Goal: Task Accomplishment & Management: Use online tool/utility

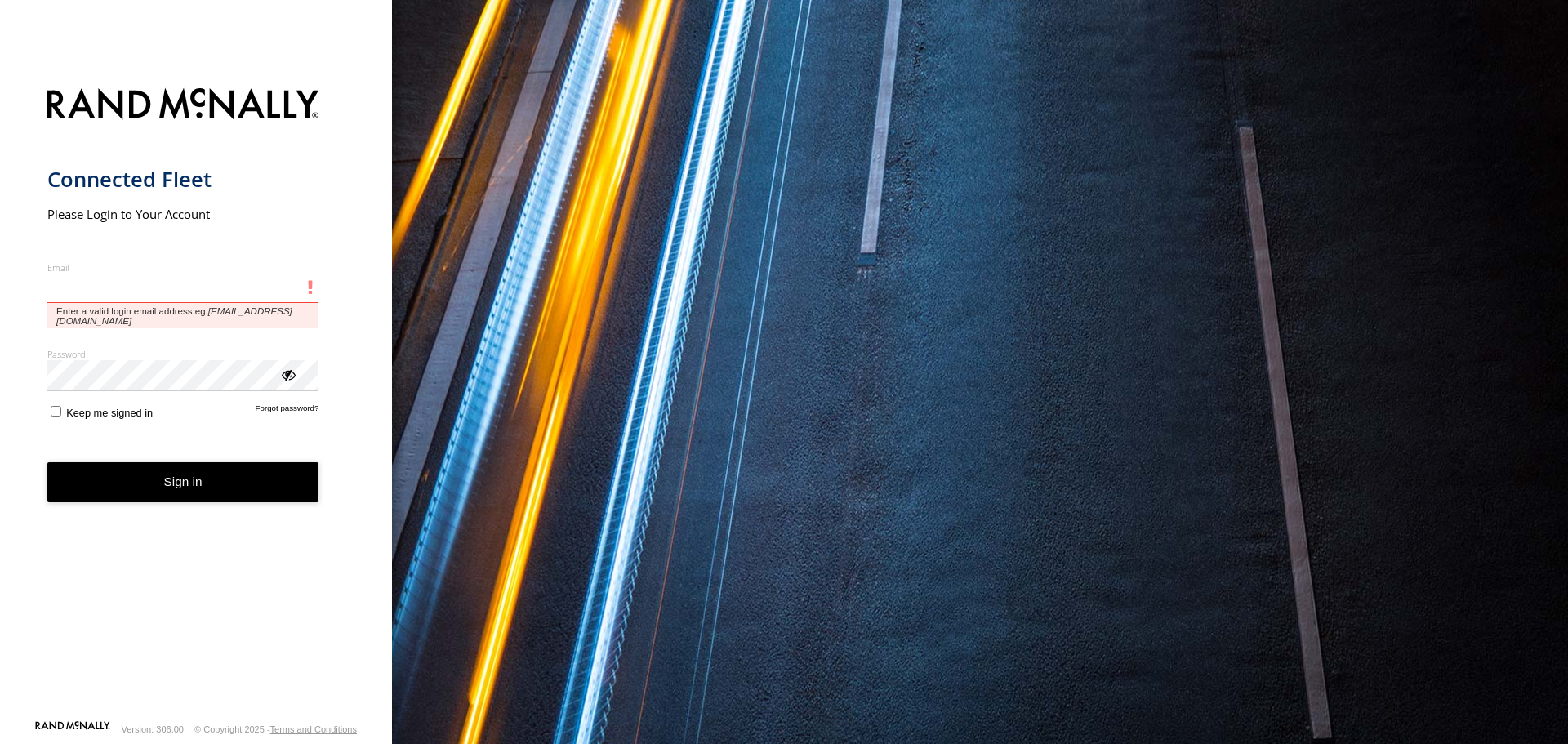
type input "**********"
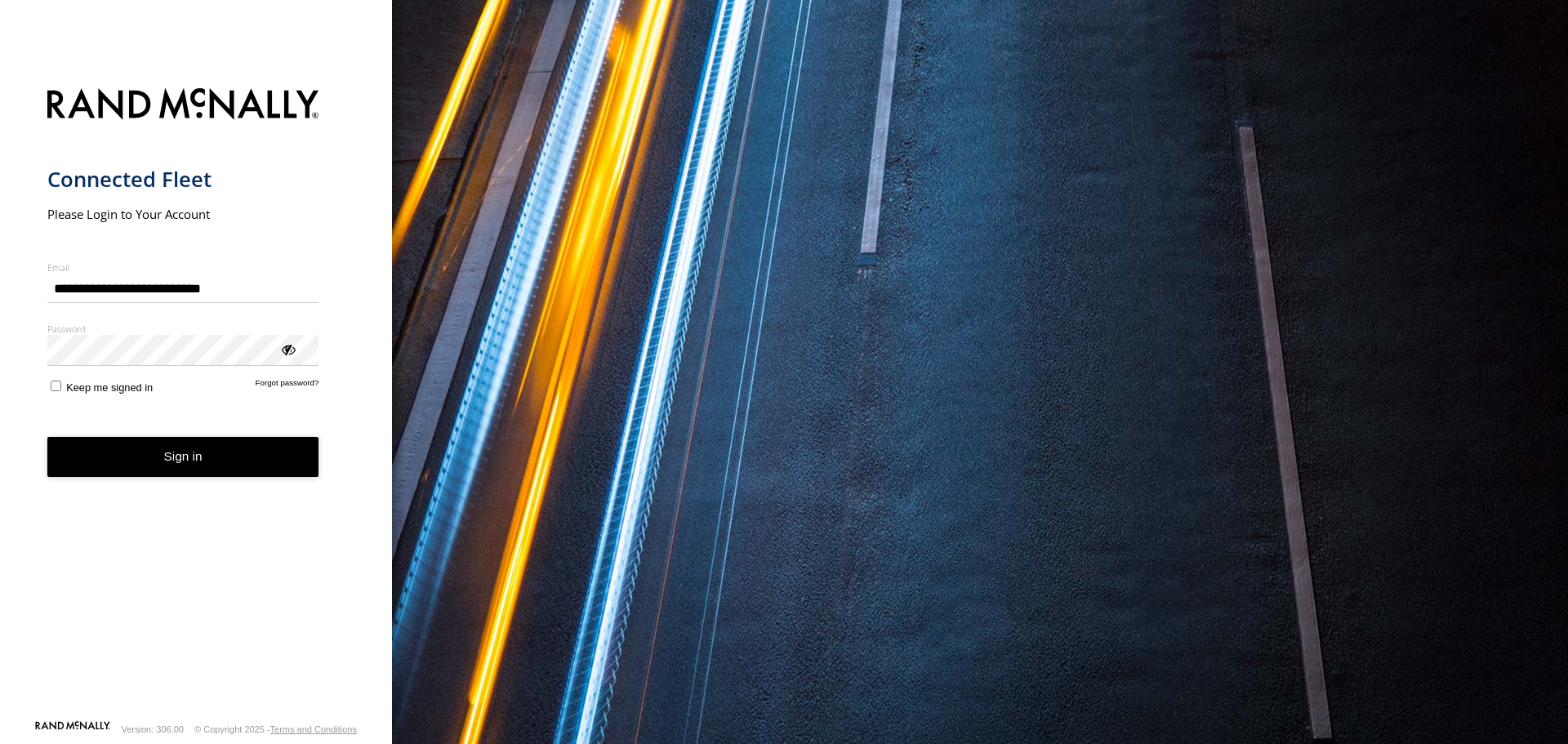
click at [155, 454] on button "Sign in" at bounding box center [183, 457] width 272 height 40
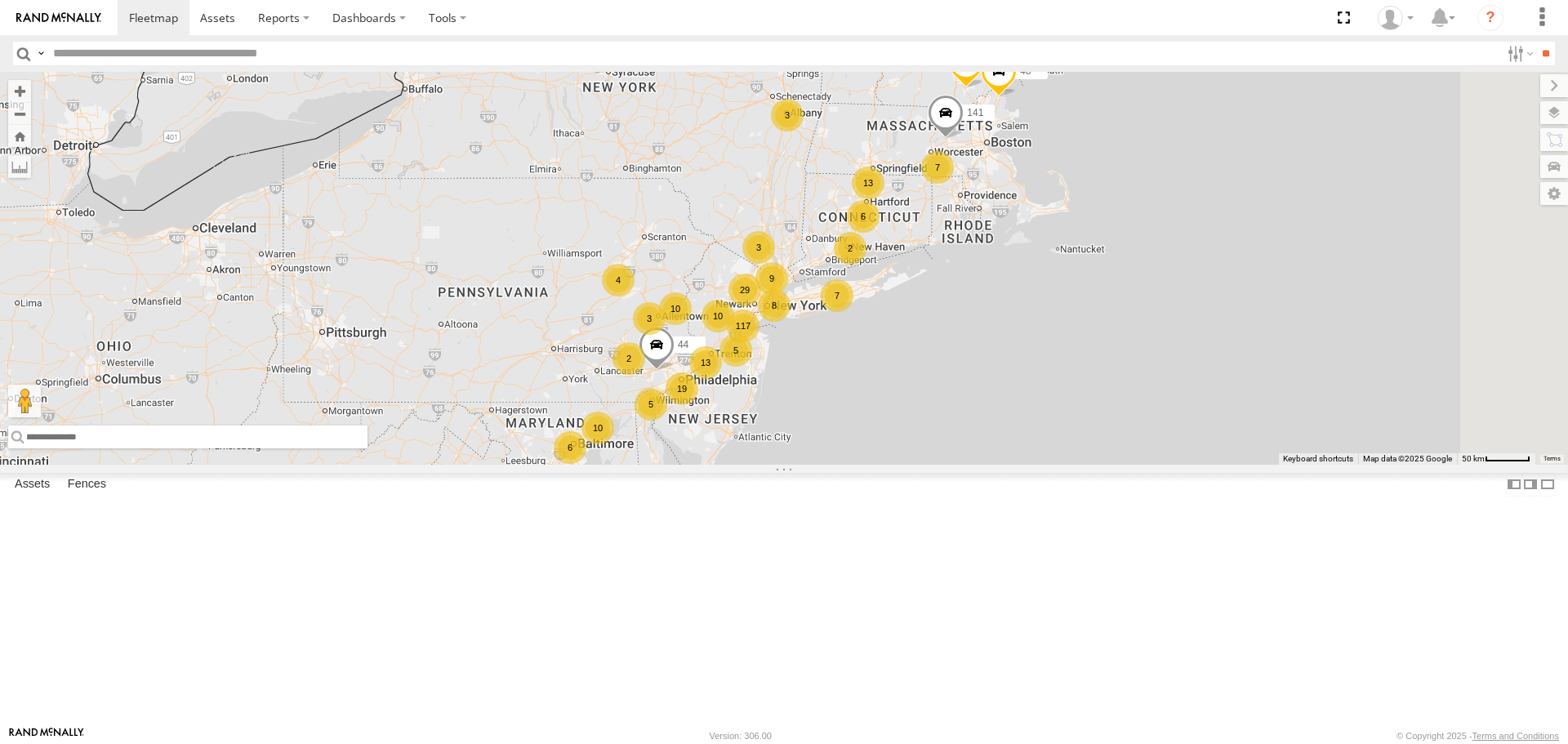
click at [368, 448] on input "text" at bounding box center [188, 437] width 360 height 23
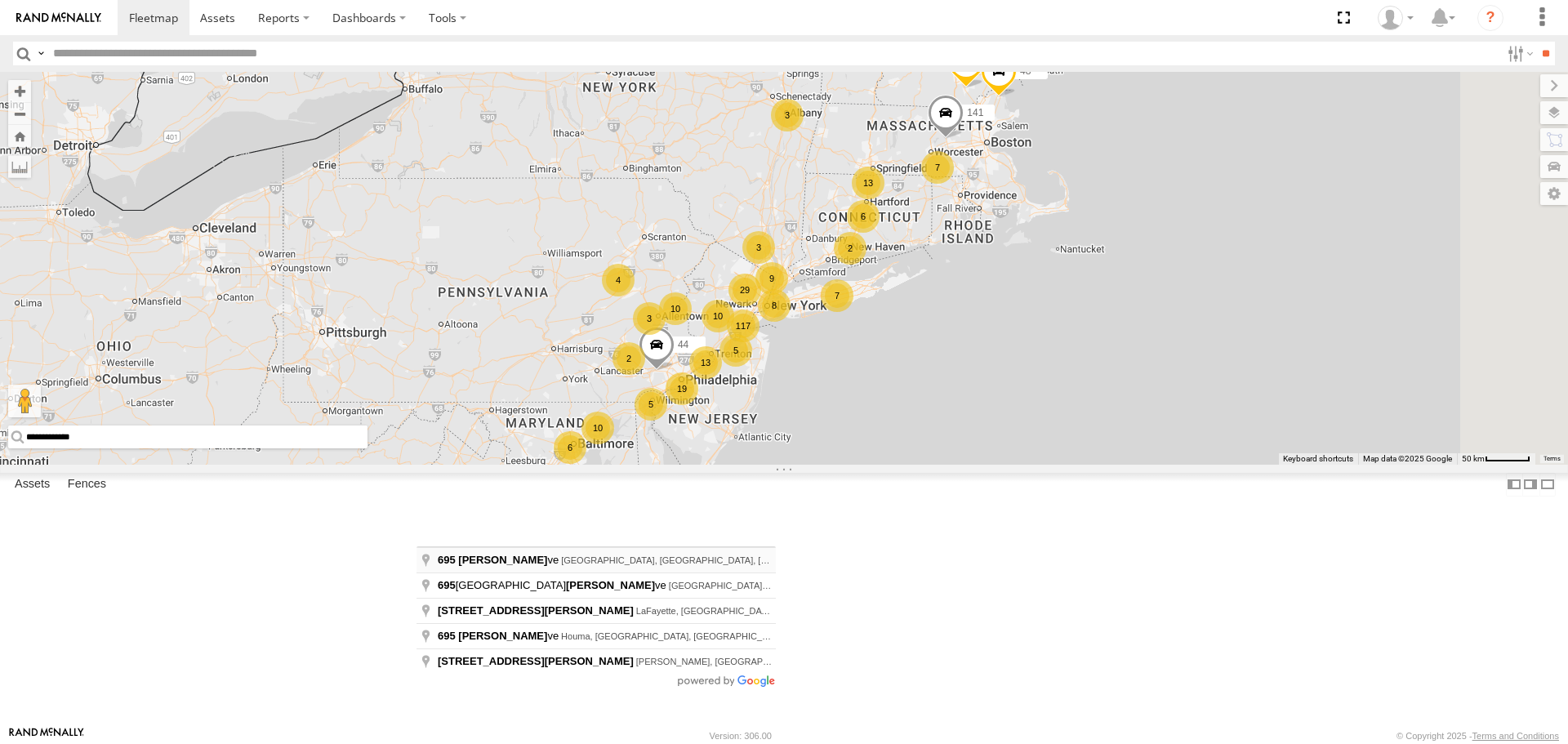
type input "**********"
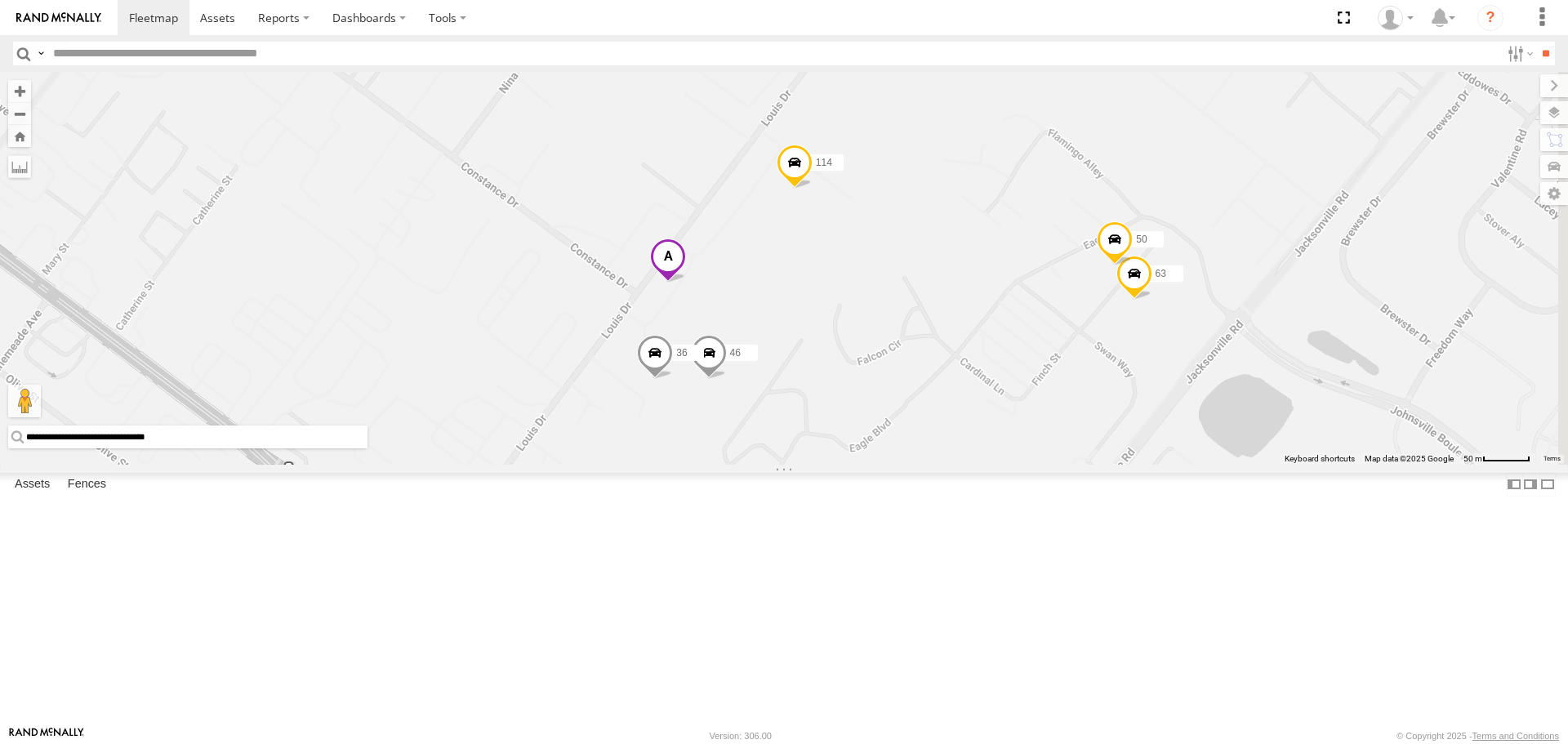
drag, startPoint x: 1329, startPoint y: 430, endPoint x: 1161, endPoint y: 432, distance: 168.0
click at [1164, 437] on div "147 44 141 48 46 36 114 63 50" at bounding box center [784, 268] width 1568 height 392
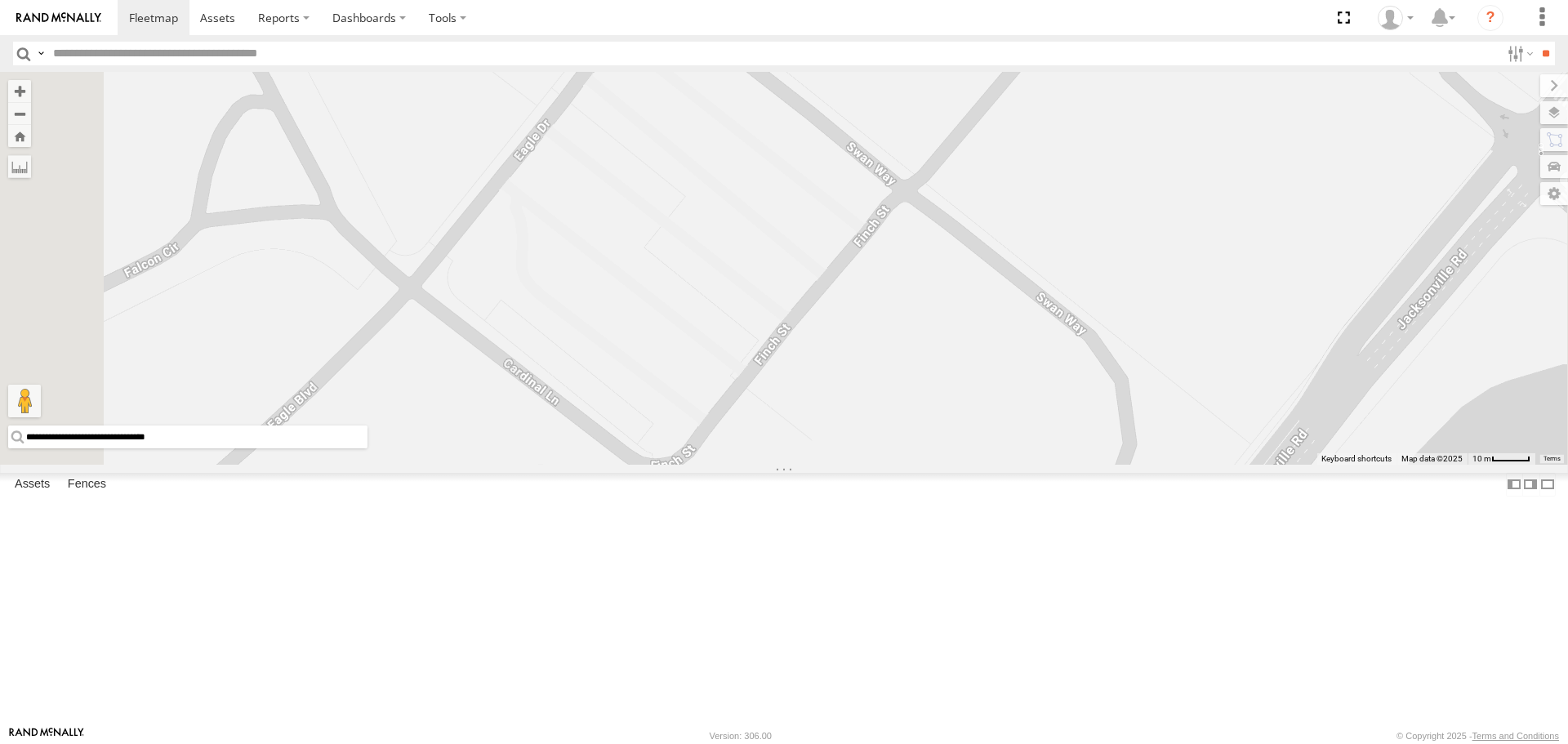
drag, startPoint x: 1123, startPoint y: 357, endPoint x: 1135, endPoint y: 498, distance: 141.5
click at [1135, 464] on div "147 44 141 48 46 36 114 63 50" at bounding box center [784, 268] width 1568 height 392
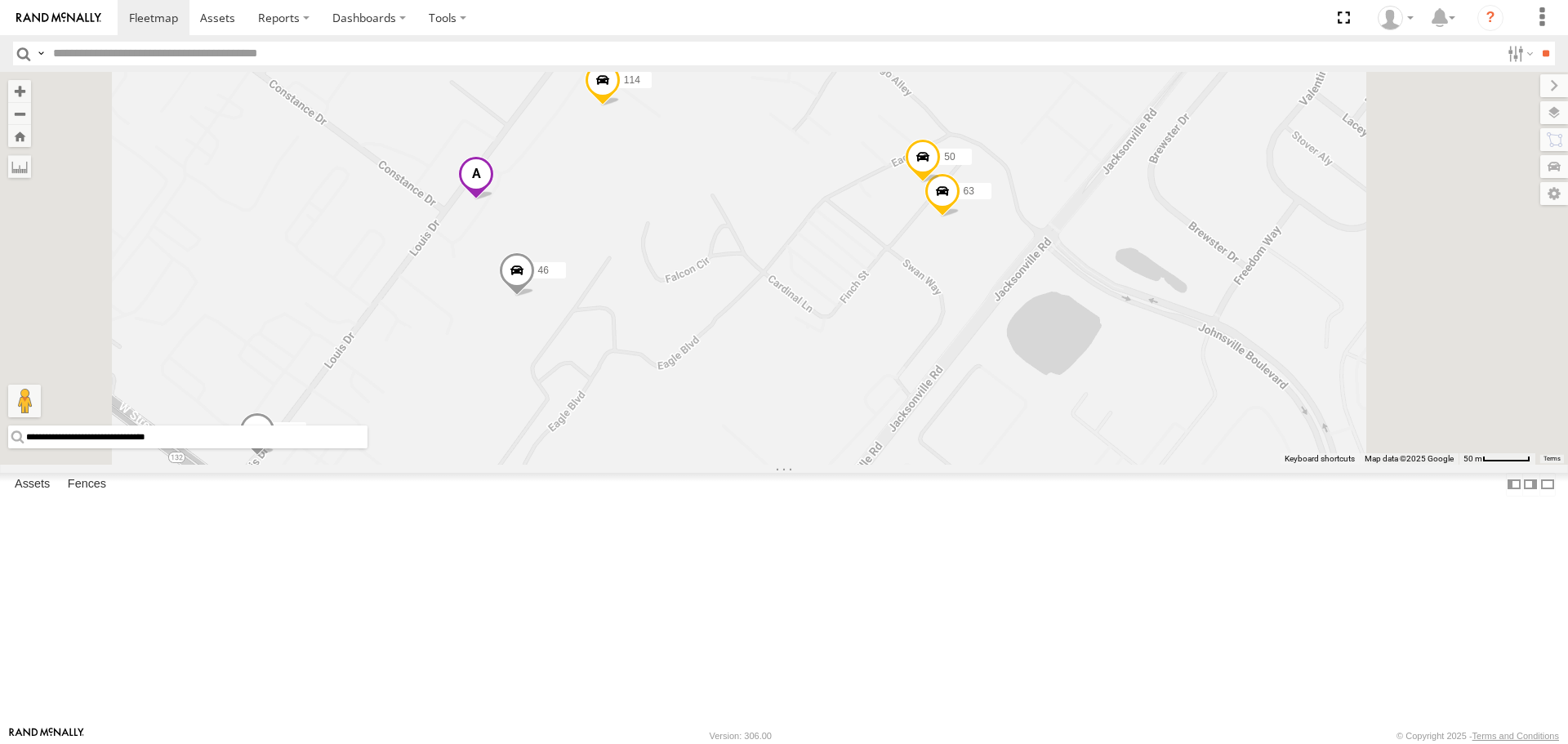
click at [275, 456] on span at bounding box center [257, 434] width 36 height 44
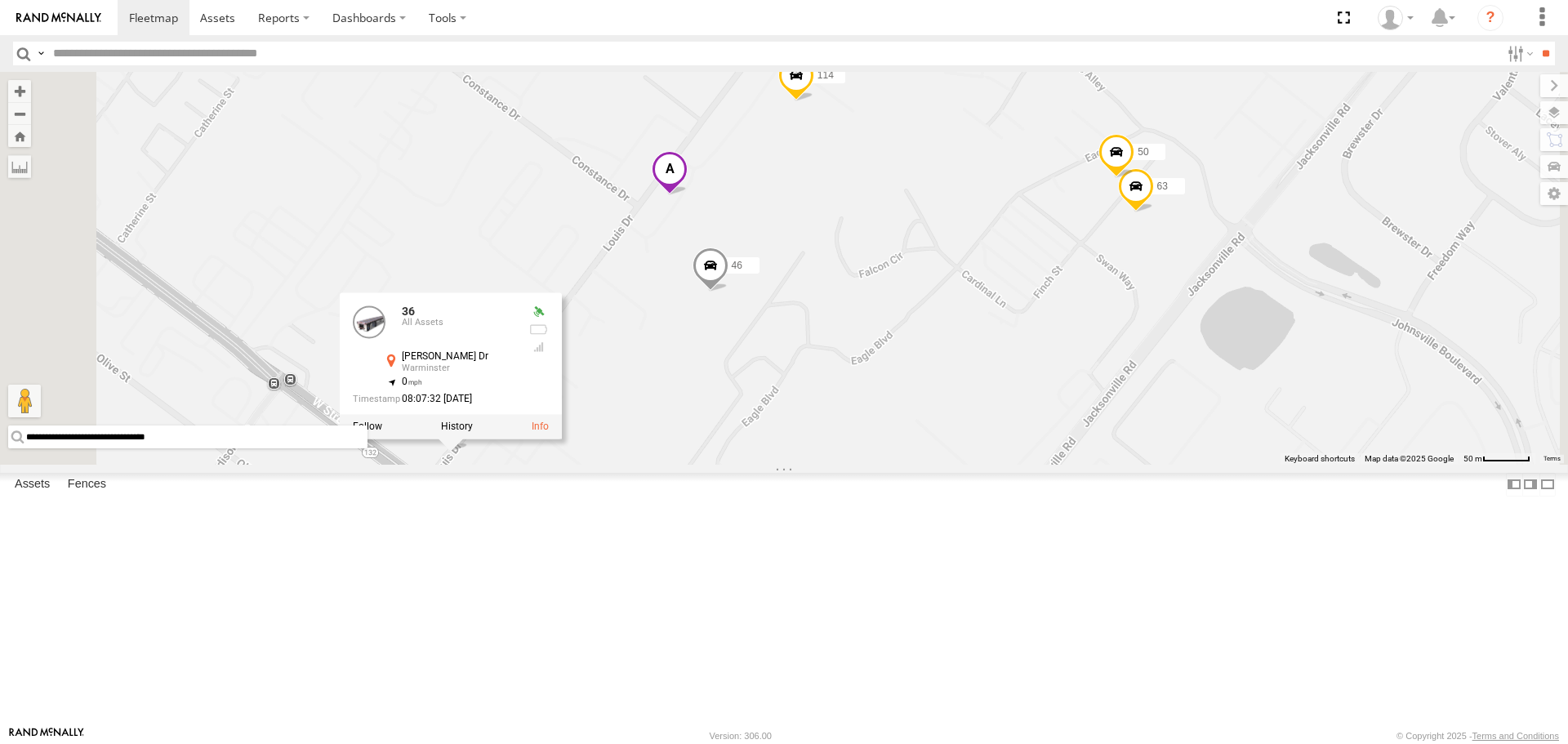
drag, startPoint x: 517, startPoint y: 348, endPoint x: 717, endPoint y: 342, distance: 200.1
click at [717, 342] on div "114 46 36 63 50 36 All Assets Louis Dr [PERSON_NAME] 40.19989 , -75.0869 0 08:0…" at bounding box center [784, 268] width 1568 height 392
click at [474, 432] on label at bounding box center [458, 426] width 32 height 12
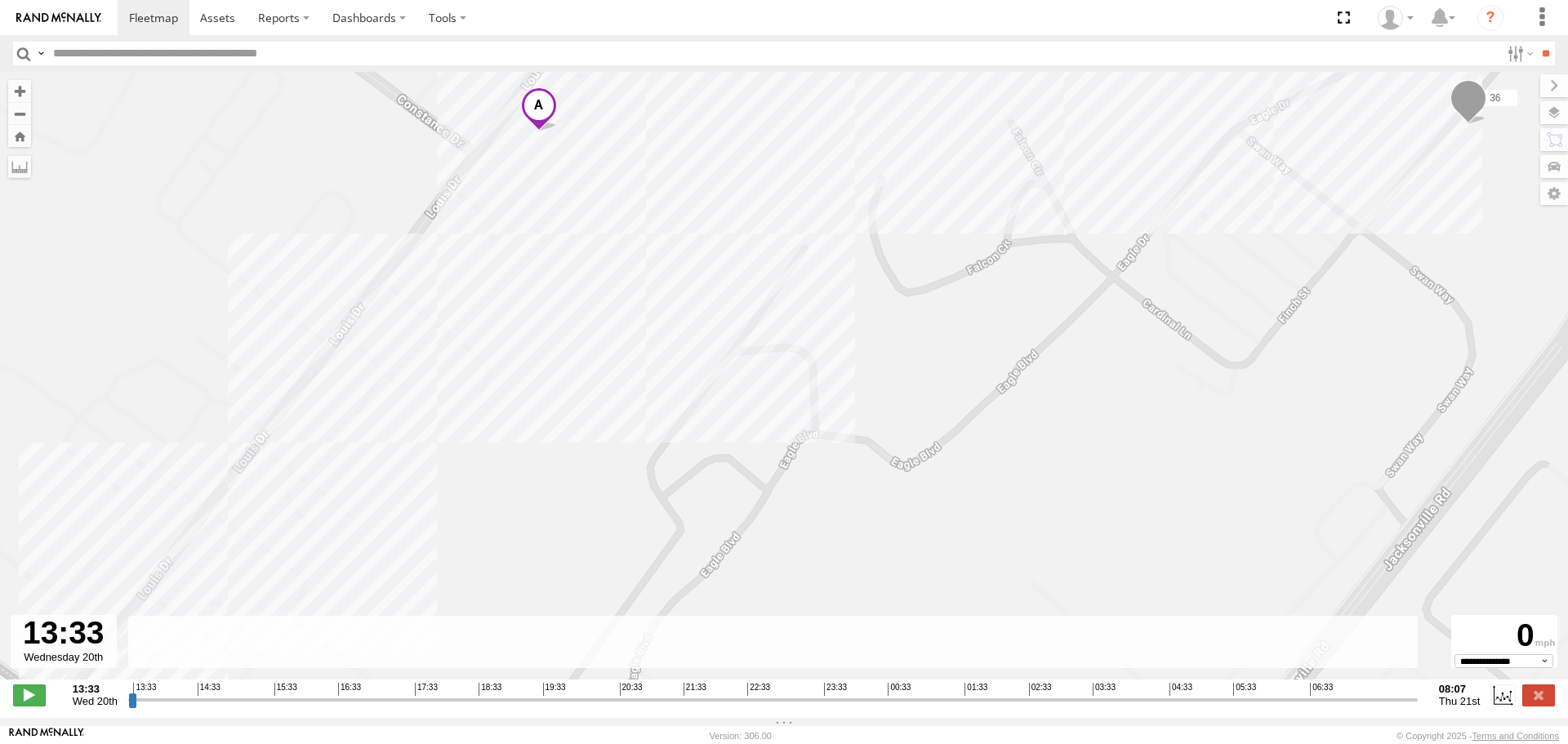
click at [559, 498] on div "36" at bounding box center [784, 384] width 1568 height 625
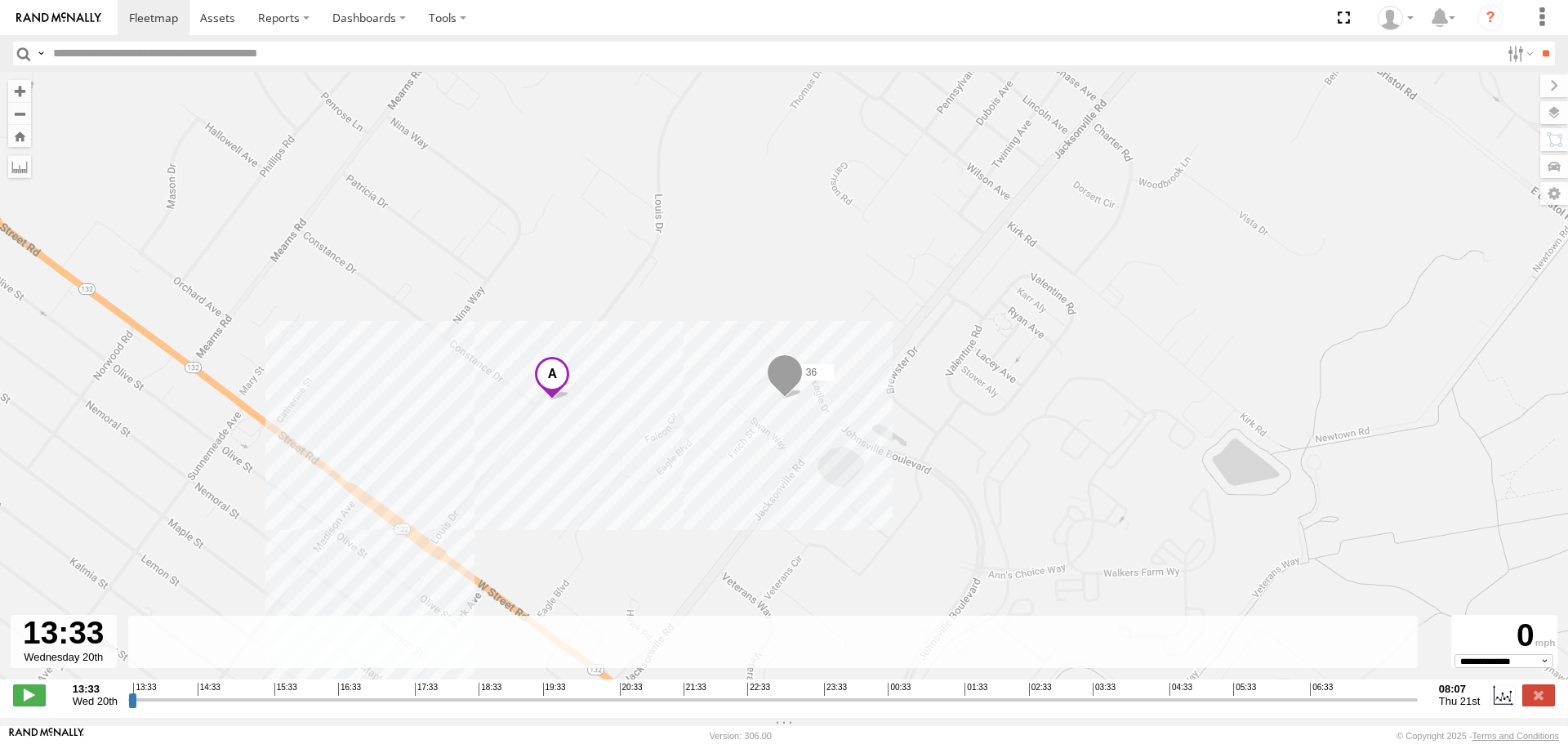
click at [532, 522] on div "36" at bounding box center [784, 384] width 1568 height 625
click at [612, 359] on div "36" at bounding box center [784, 384] width 1568 height 625
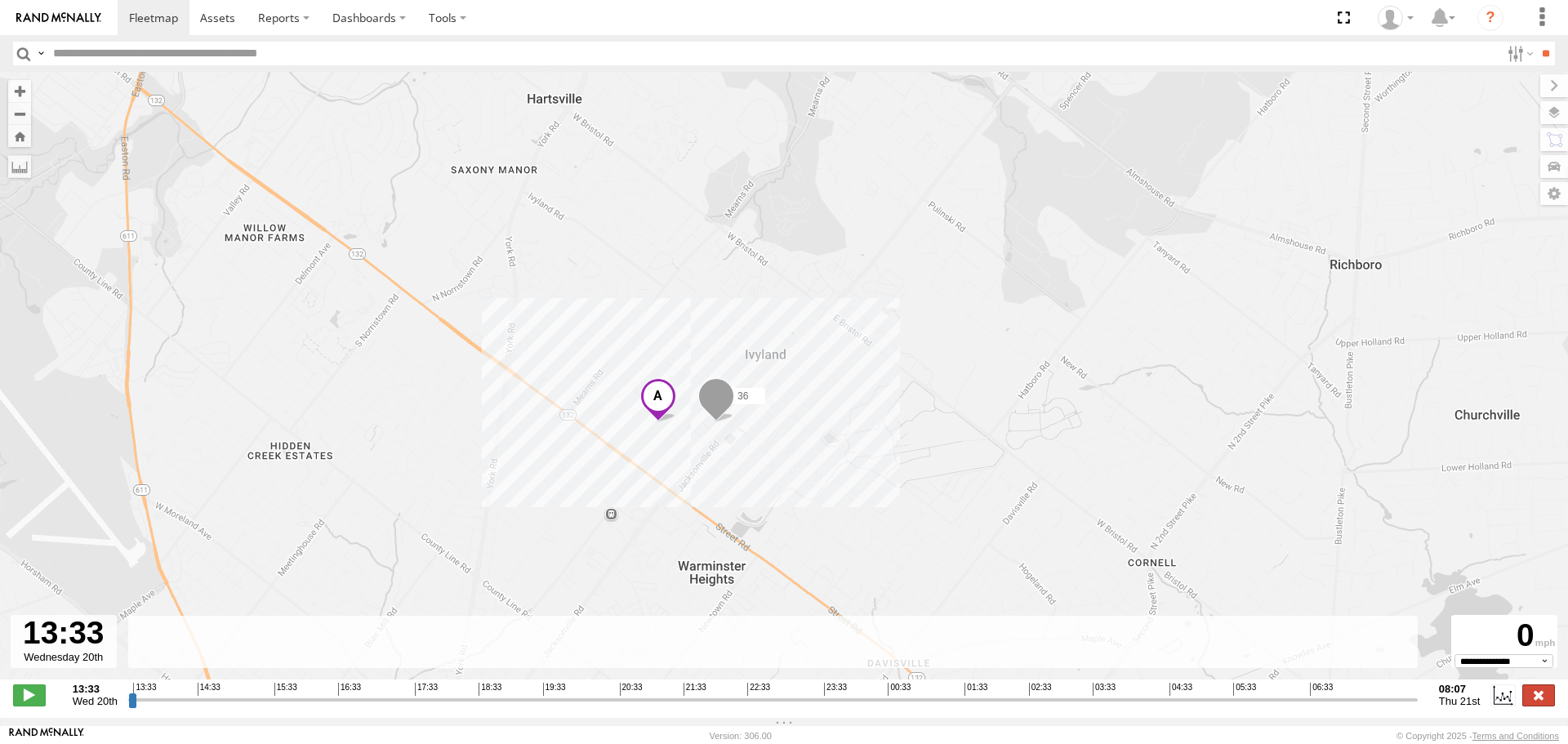
click at [1537, 703] on label at bounding box center [1539, 695] width 33 height 21
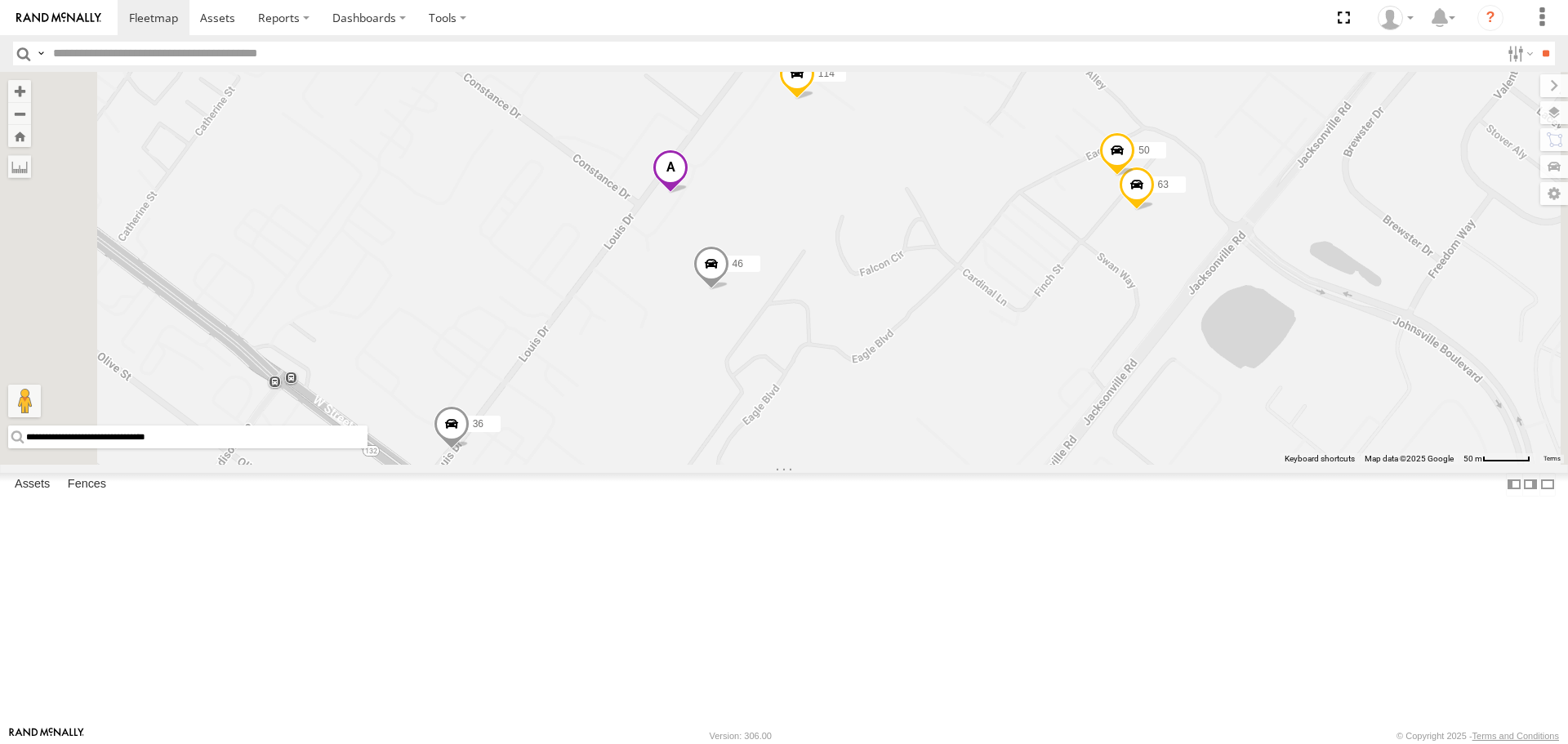
click at [729, 291] on span at bounding box center [711, 268] width 36 height 44
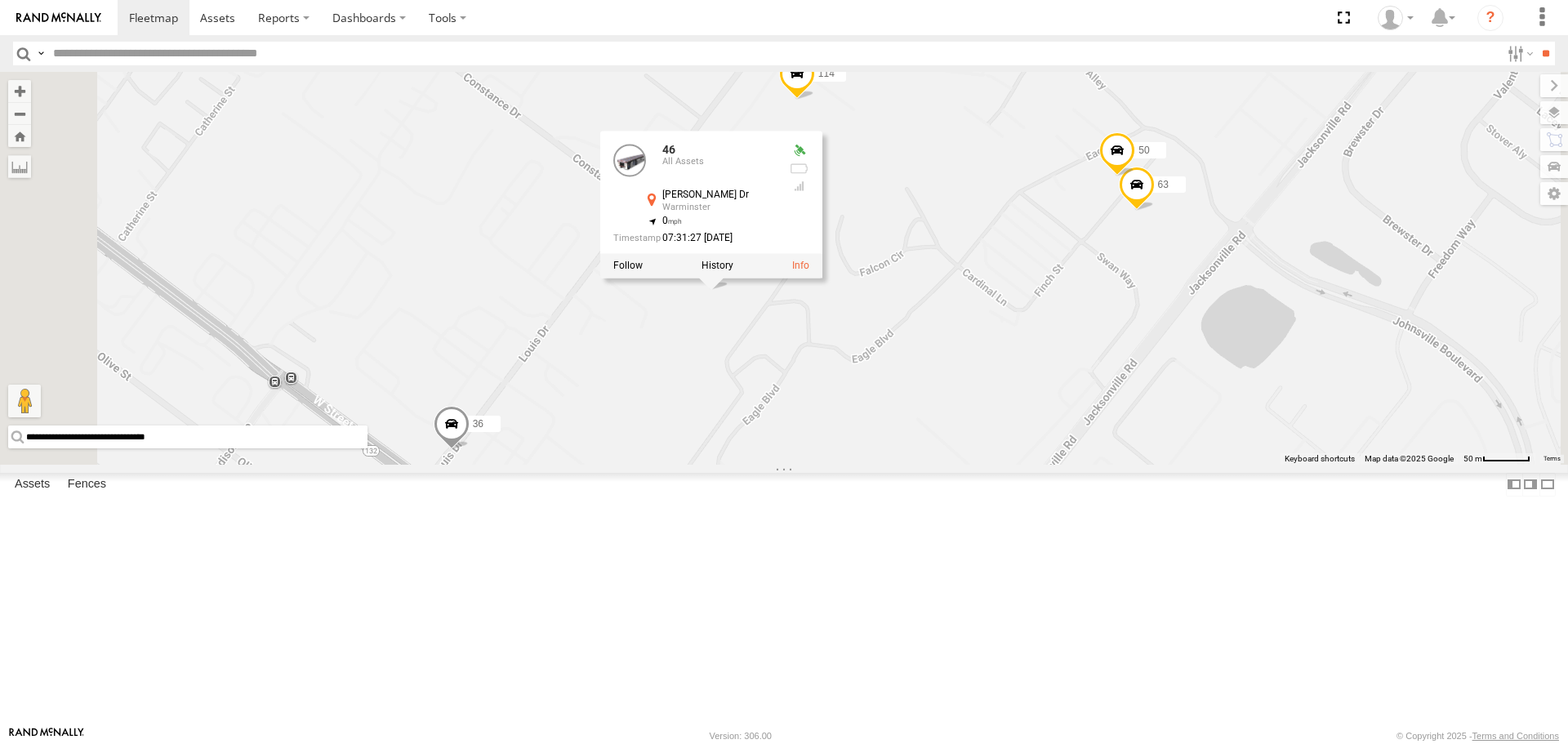
click at [822, 279] on div at bounding box center [711, 266] width 222 height 25
click at [733, 272] on label at bounding box center [717, 266] width 32 height 12
type input "**********"
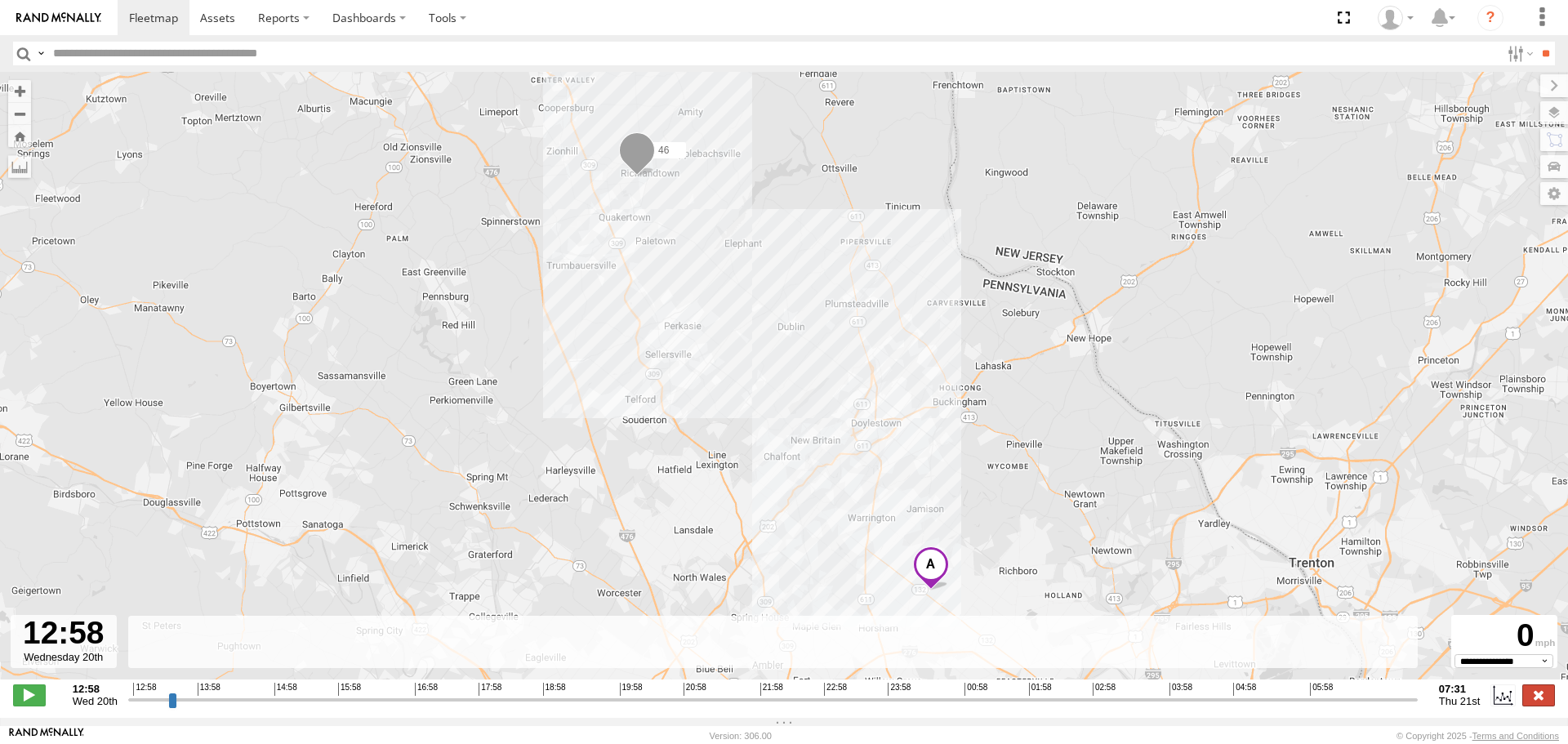
click at [1542, 702] on label at bounding box center [1539, 695] width 33 height 21
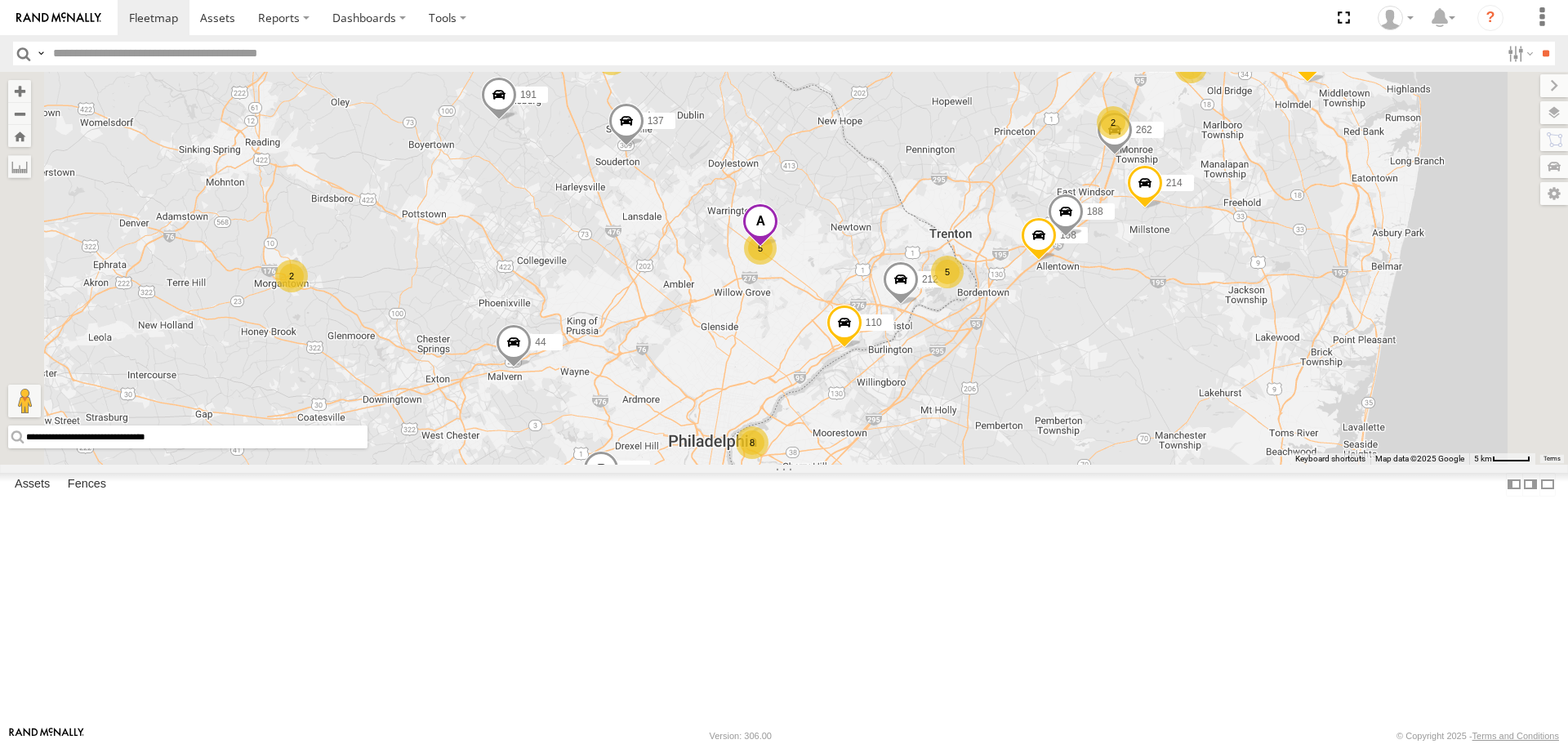
drag, startPoint x: 1018, startPoint y: 412, endPoint x: 922, endPoint y: 454, distance: 104.8
click at [922, 454] on div "210 191 147 44 8 57 140 208 141 189 111 48 212 18 2 10 8 5 7 6 167 12 2 8 214 2…" at bounding box center [784, 268] width 1568 height 392
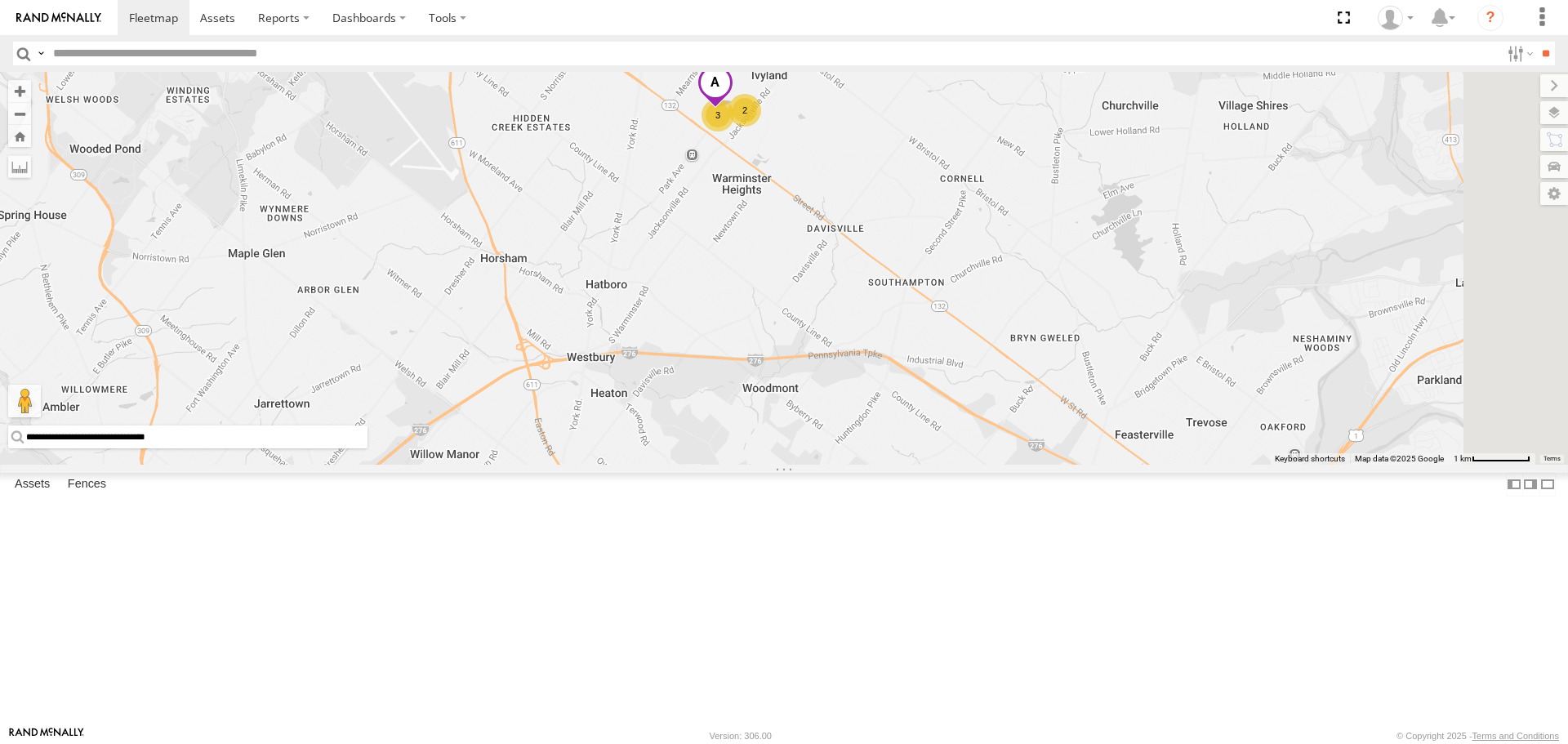
click at [907, 341] on div "210 191 147 44 8 57 140 208 141 189 111 48 212 167 214 32 137 33 68 90 158 262 …" at bounding box center [784, 268] width 1568 height 392
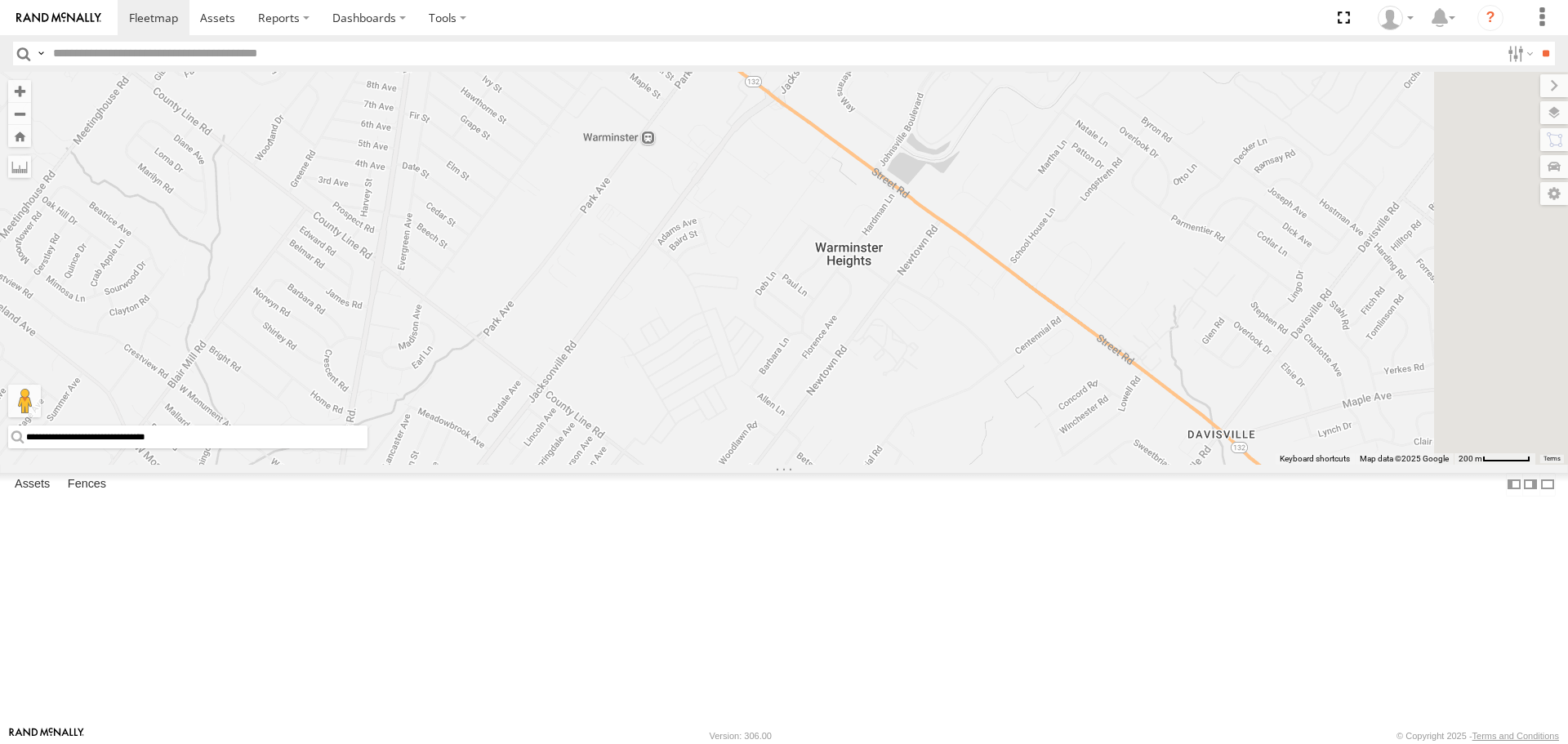
drag, startPoint x: 872, startPoint y: 496, endPoint x: 815, endPoint y: 751, distance: 261.3
click at [815, 743] on html "Dashboards ?" at bounding box center [784, 372] width 1568 height 744
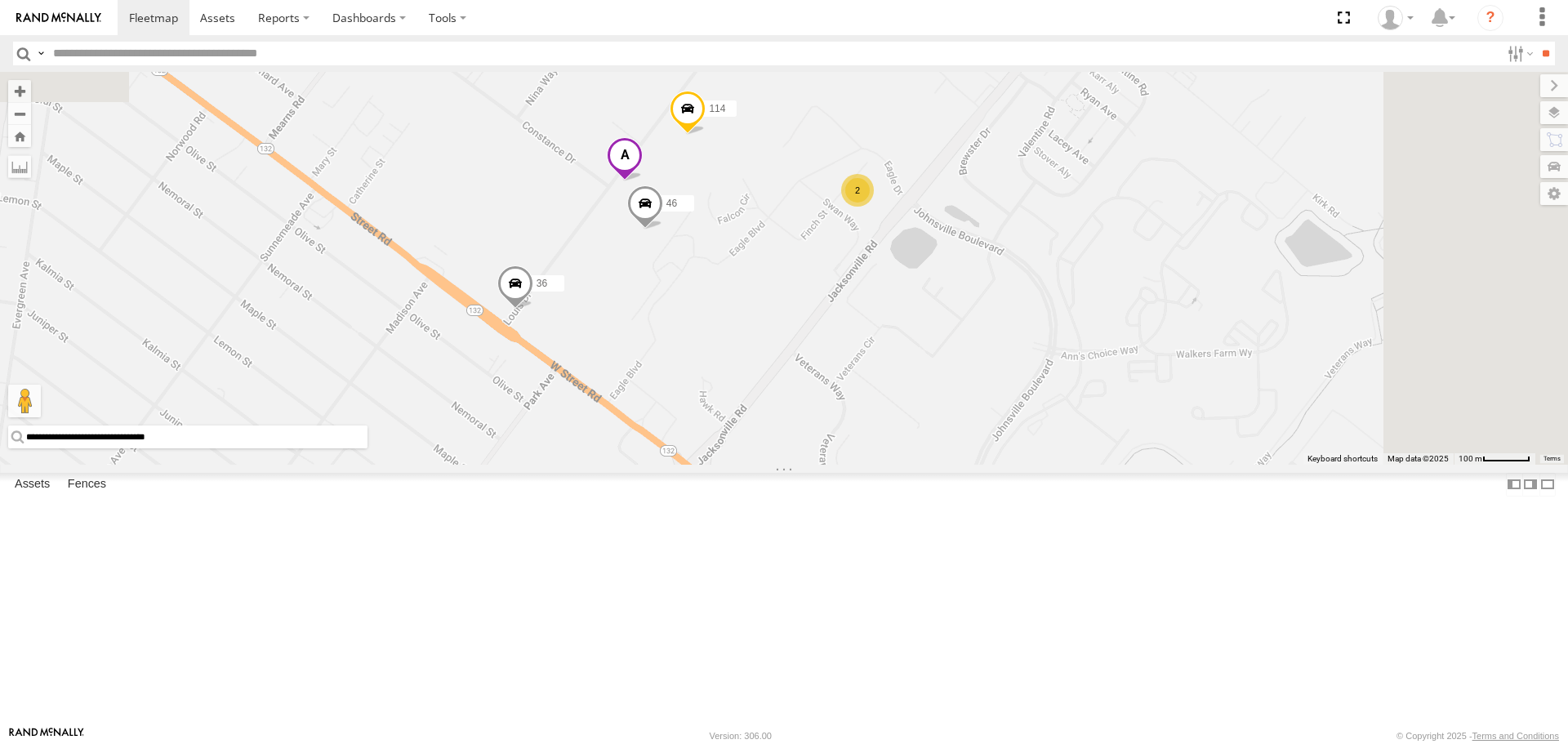
drag, startPoint x: 851, startPoint y: 461, endPoint x: 751, endPoint y: 680, distance: 240.8
click at [751, 464] on div "210 191 147 44 8 57 140 208 141 189 111 48 212 167 214 32 137 33 68 90 158 262 …" at bounding box center [784, 268] width 1568 height 392
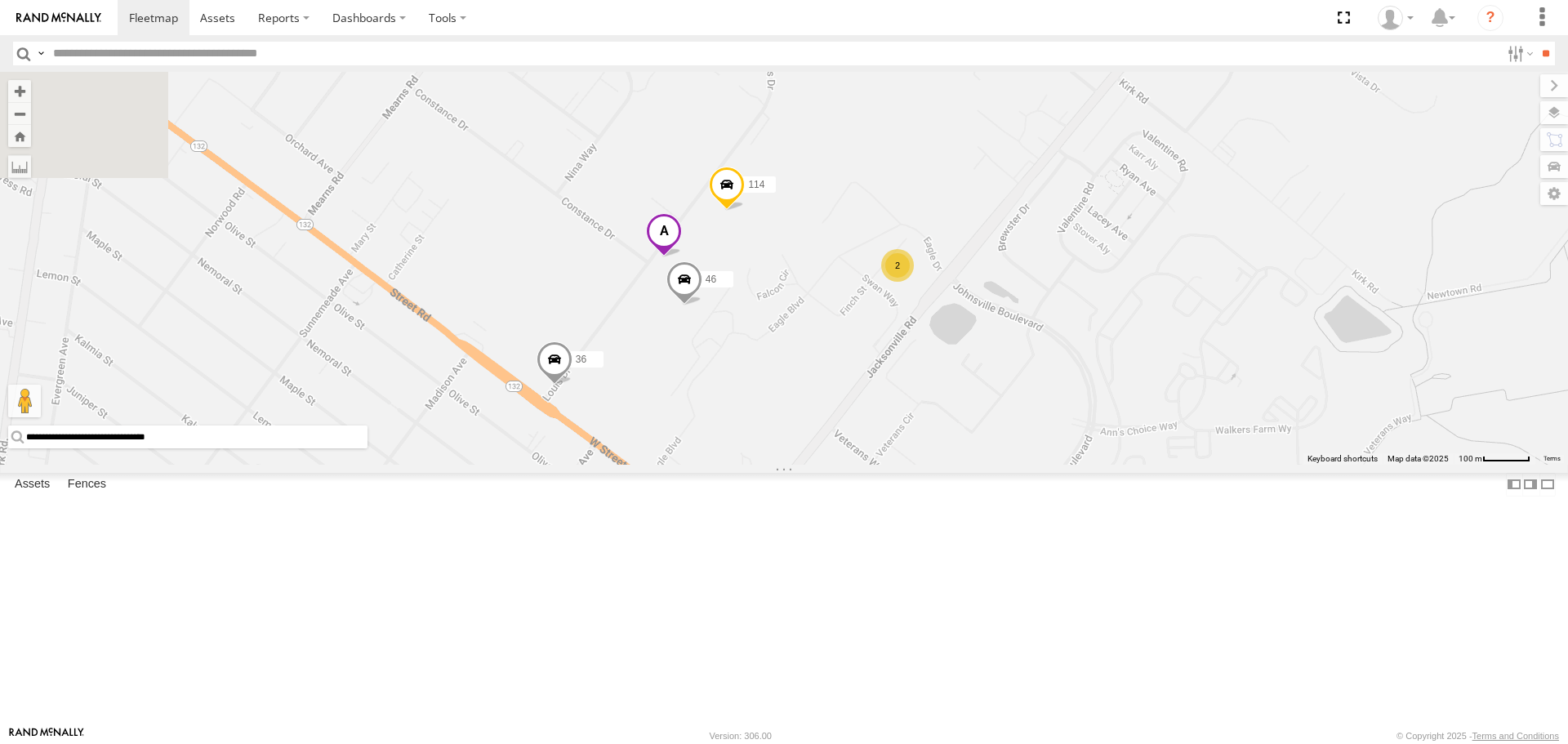
drag, startPoint x: 786, startPoint y: 663, endPoint x: 1003, endPoint y: 332, distance: 395.8
click at [1003, 332] on div "210 191 147 44 8 57 140 208 141 189 111 48 212 167 214 32 137 33 68 90 158 262 …" at bounding box center [784, 268] width 1568 height 392
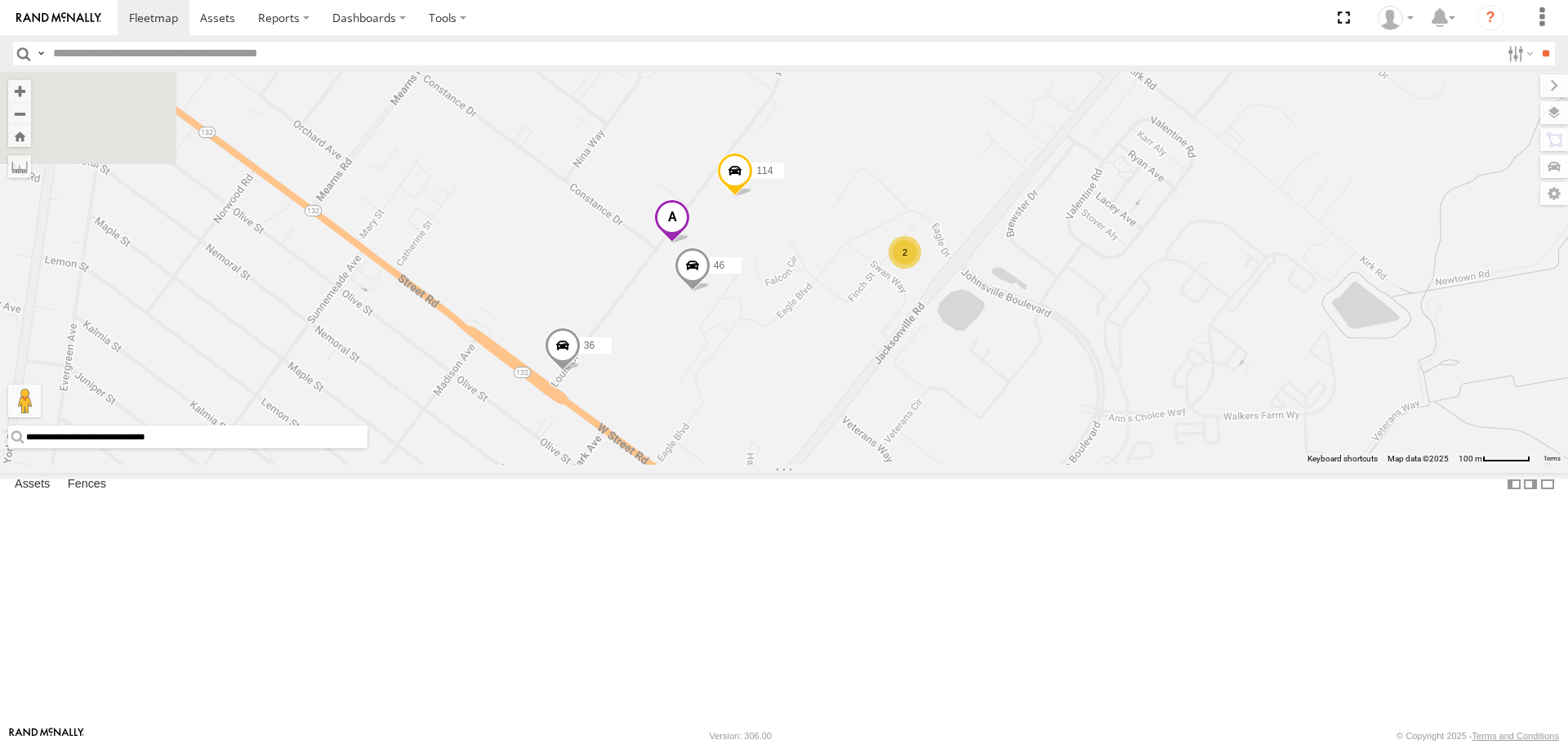
click at [711, 293] on span at bounding box center [692, 269] width 36 height 44
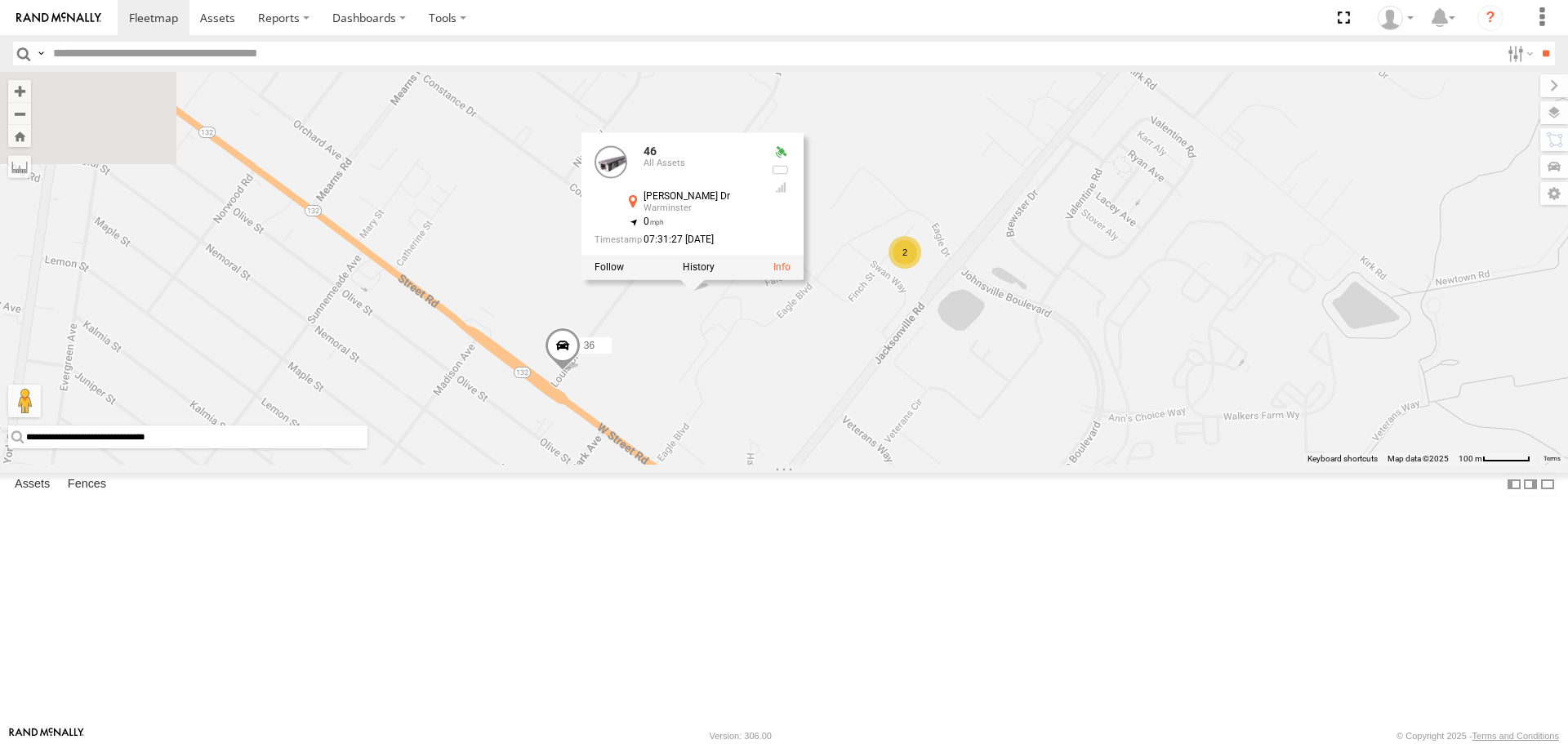
click at [933, 464] on div "210 191 147 44 8 57 140 208 141 189 111 48 212 167 214 32 137 33 68 90 158 262 …" at bounding box center [784, 268] width 1568 height 392
